Goal: Transaction & Acquisition: Purchase product/service

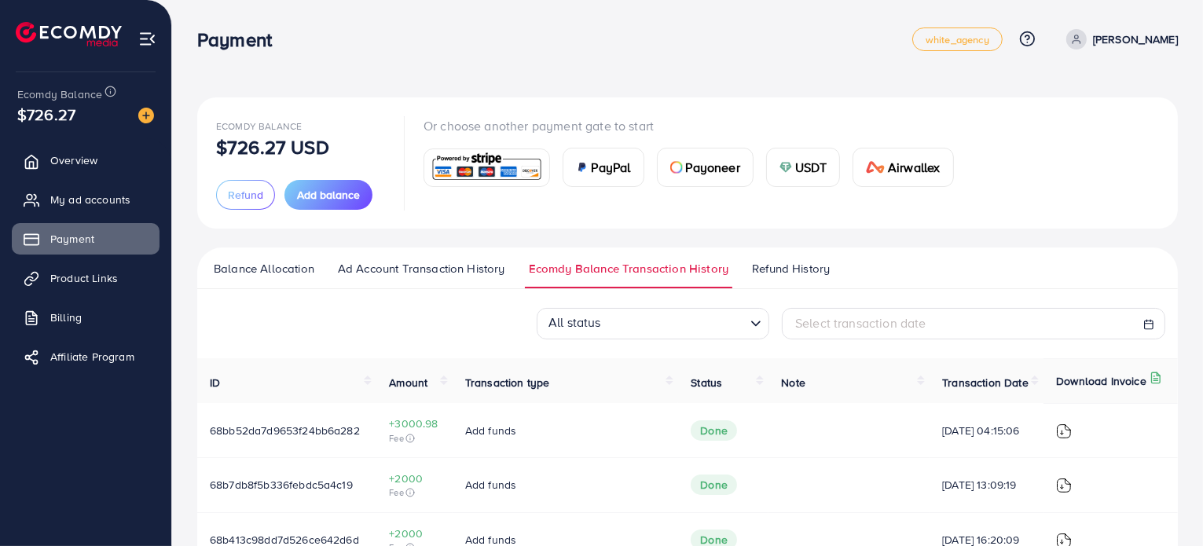
click at [722, 165] on span "Payoneer" at bounding box center [713, 167] width 54 height 19
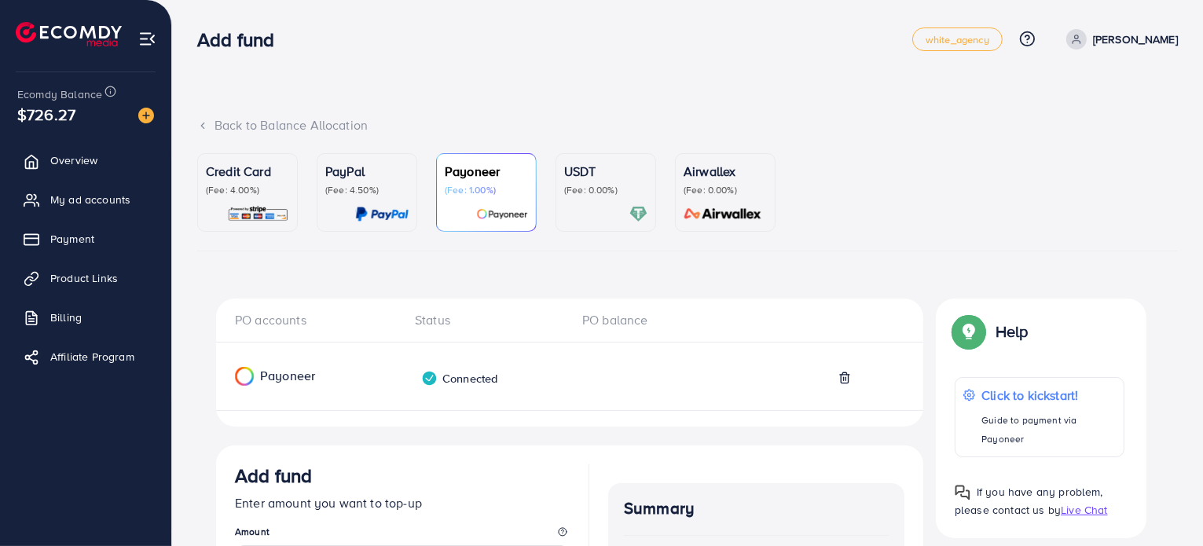
scroll to position [36, 0]
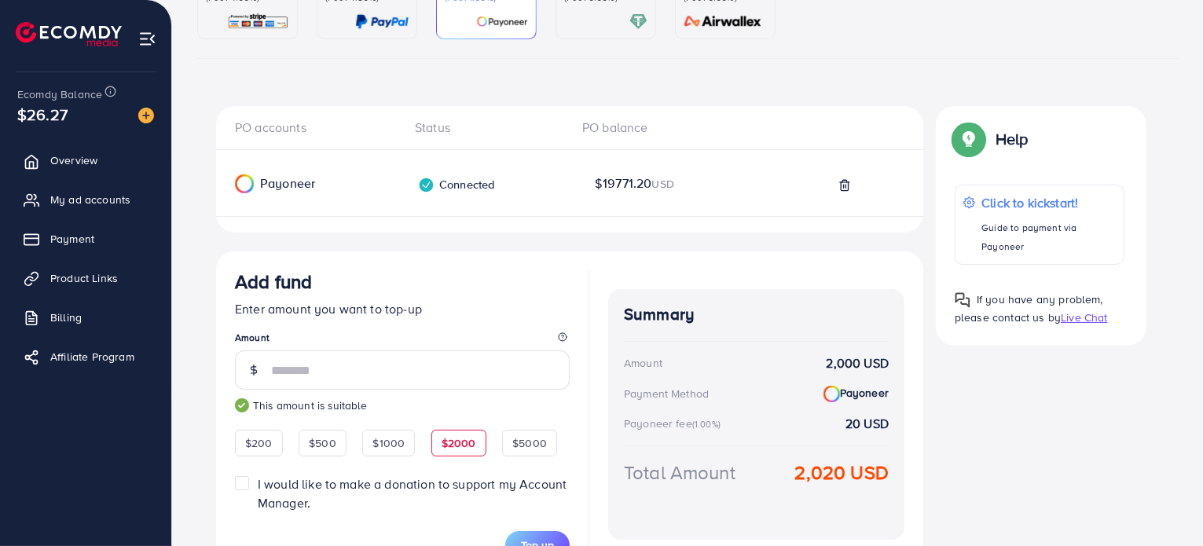
scroll to position [271, 0]
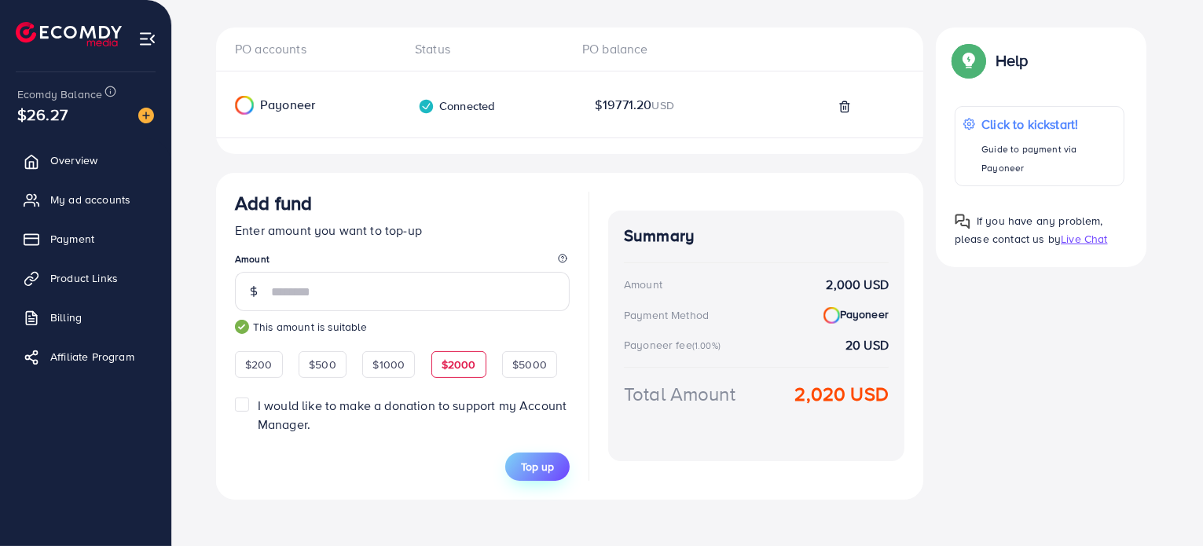
type input "****"
click at [546, 471] on span "Top up" at bounding box center [537, 467] width 33 height 16
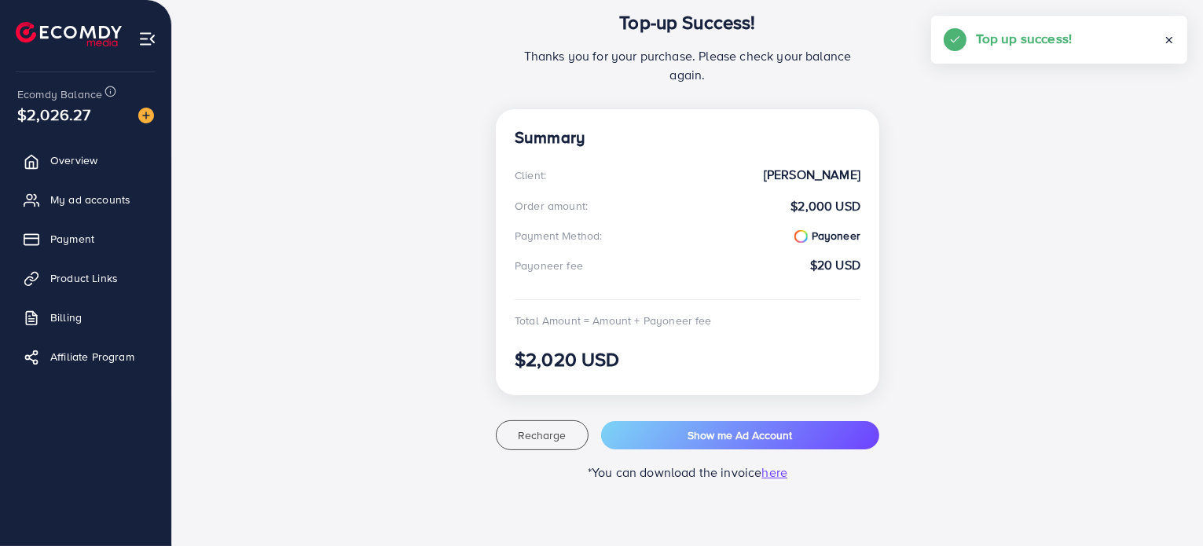
scroll to position [214, 0]
